Goal: Information Seeking & Learning: Learn about a topic

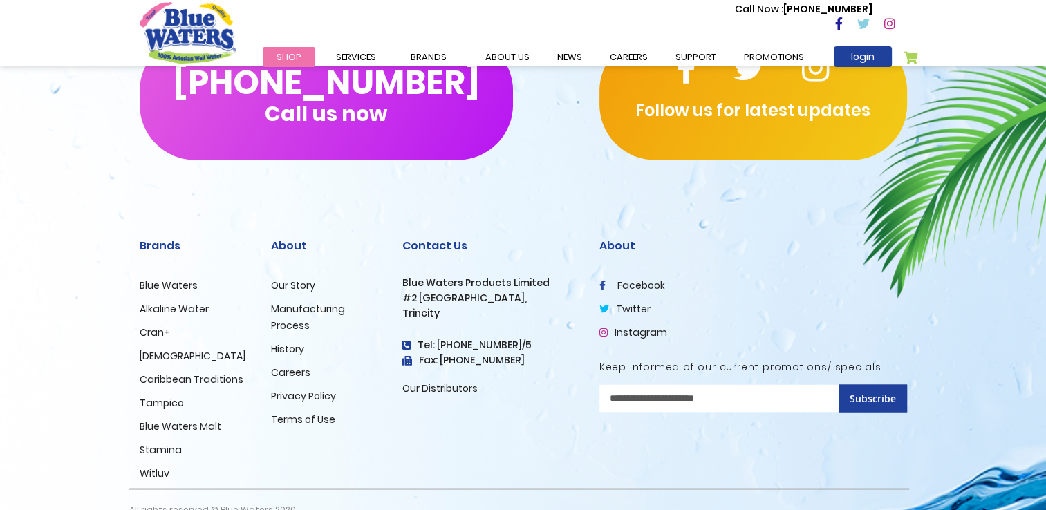
scroll to position [2341, 0]
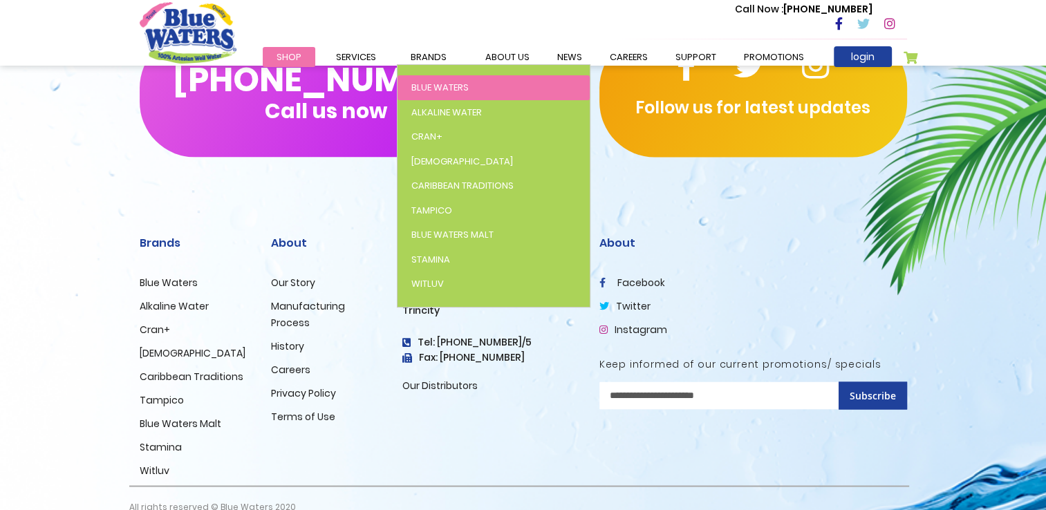
click at [427, 82] on span "Blue Waters" at bounding box center [439, 87] width 57 height 13
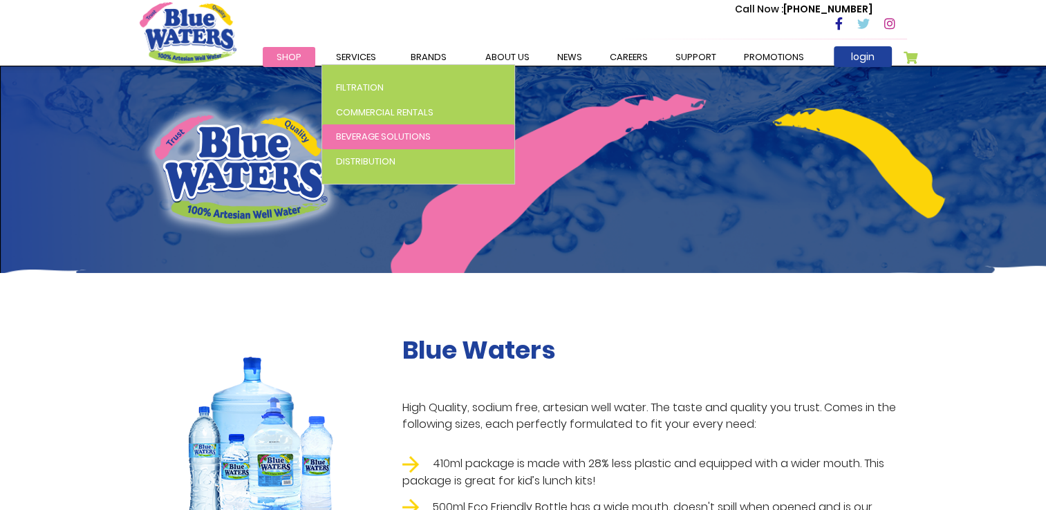
click at [368, 131] on span "Beverage Solutions" at bounding box center [383, 136] width 95 height 13
